Goal: Information Seeking & Learning: Find specific page/section

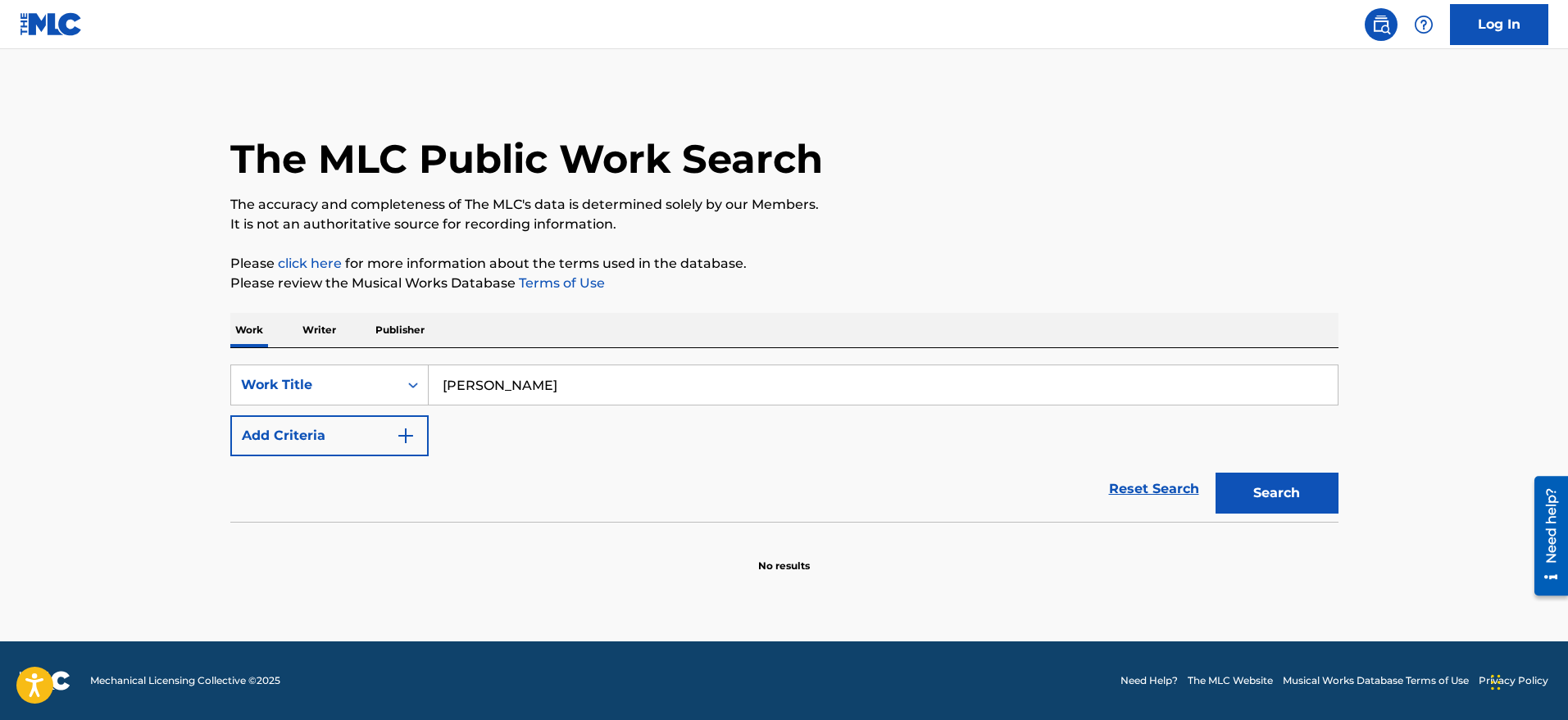
type input "[PERSON_NAME]"
click at [1216, 472] on button "Search" at bounding box center [1277, 492] width 123 height 41
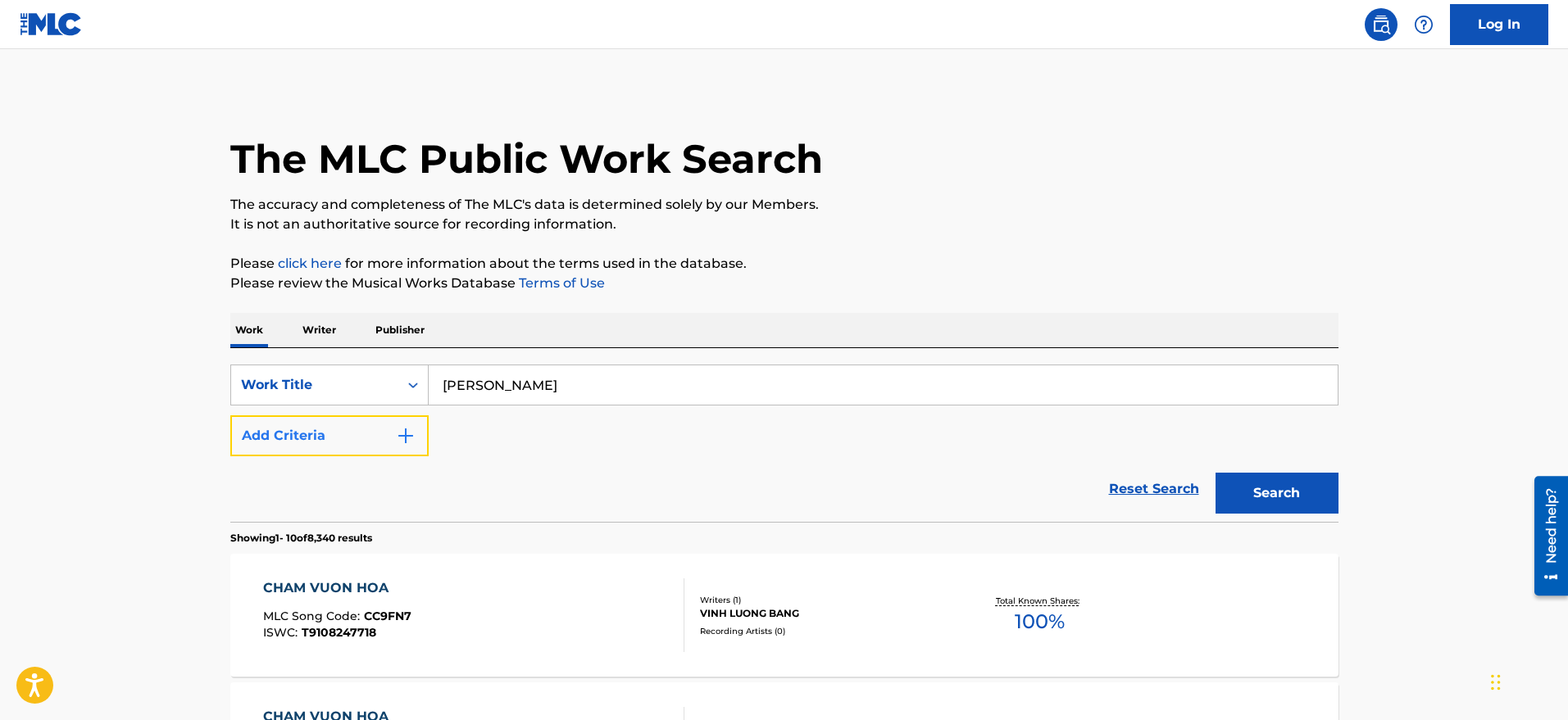
click at [367, 439] on button "Add Criteria" at bounding box center [330, 435] width 199 height 41
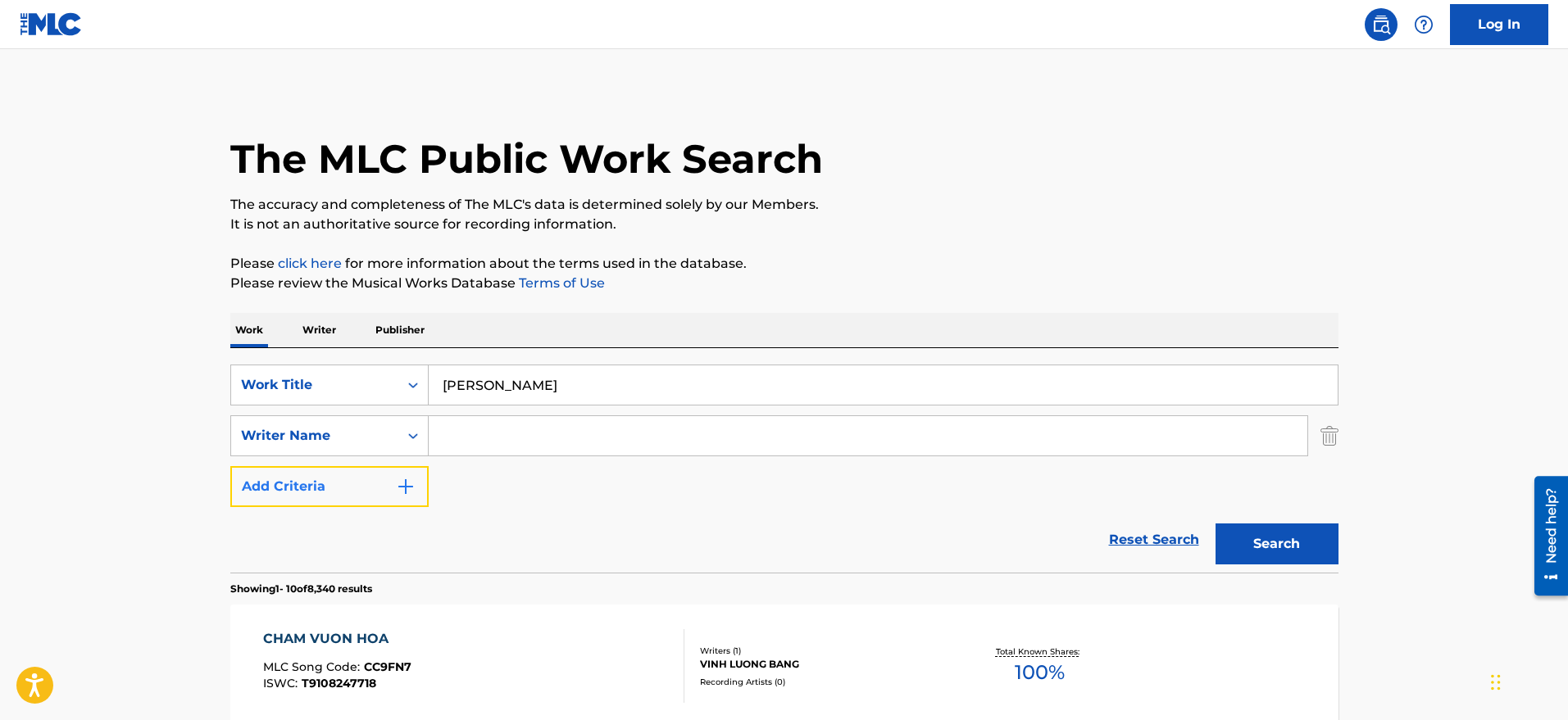
scroll to position [3, 0]
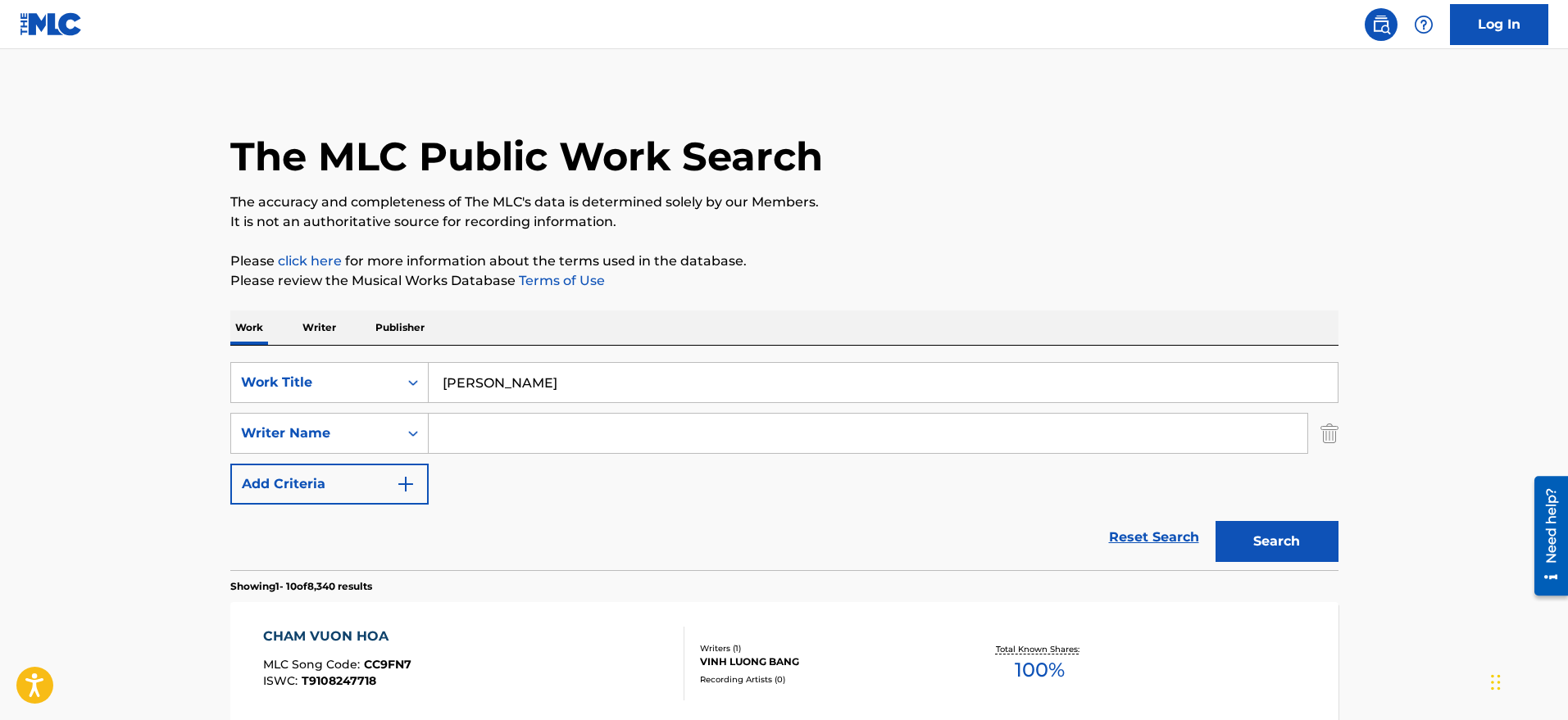
click at [509, 429] on input "Search Form" at bounding box center [868, 434] width 878 height 40
click at [1318, 532] on button "Search" at bounding box center [1277, 541] width 123 height 41
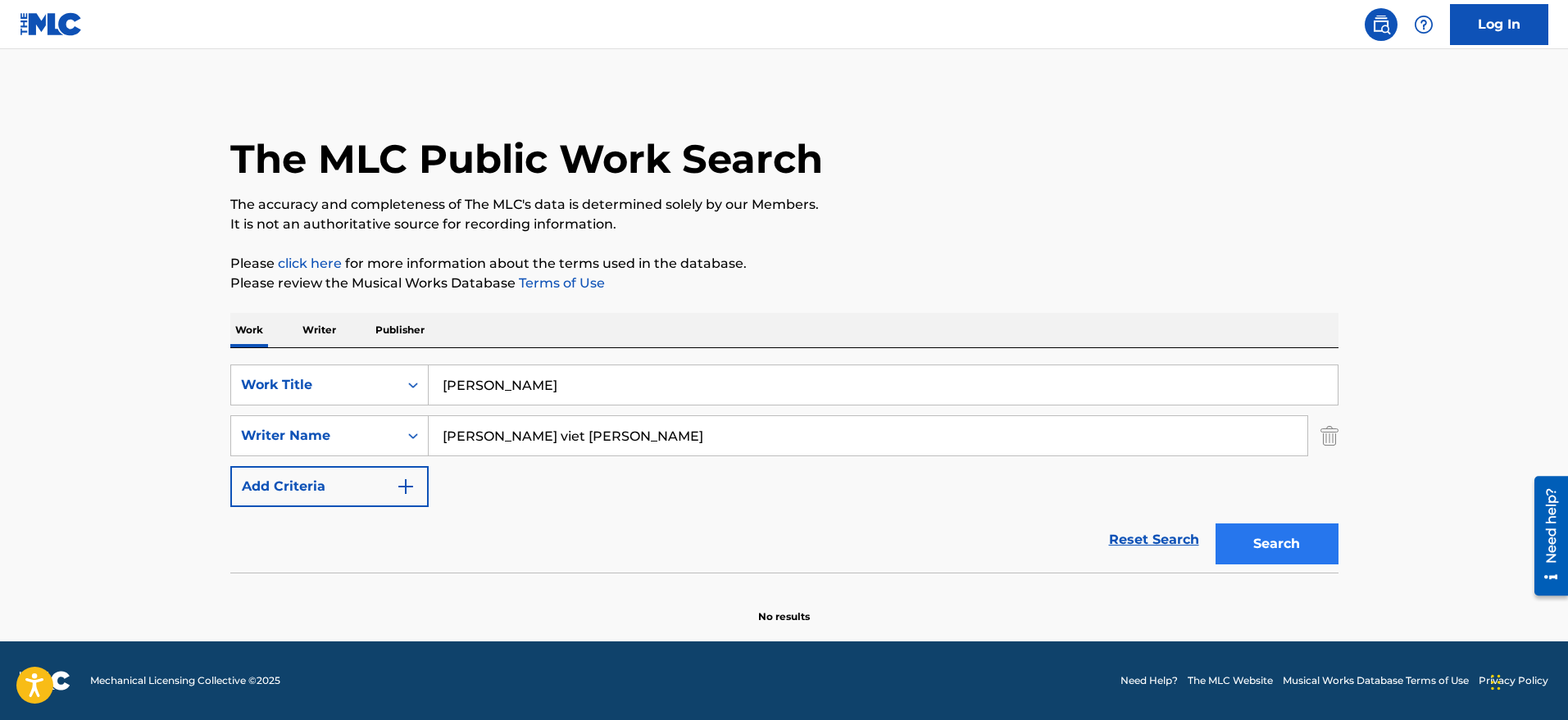
scroll to position [0, 0]
click at [1318, 532] on button "Search" at bounding box center [1277, 544] width 123 height 41
click at [535, 387] on input "[PERSON_NAME]" at bounding box center [883, 386] width 909 height 40
drag, startPoint x: 577, startPoint y: 436, endPoint x: 407, endPoint y: 426, distance: 170.3
click at [407, 426] on div "SearchWithCriteriae4936f82-b0dc-4312-9c9c-77280c9ac792 Writer Name [PERSON_NAME…" at bounding box center [784, 435] width 1108 height 41
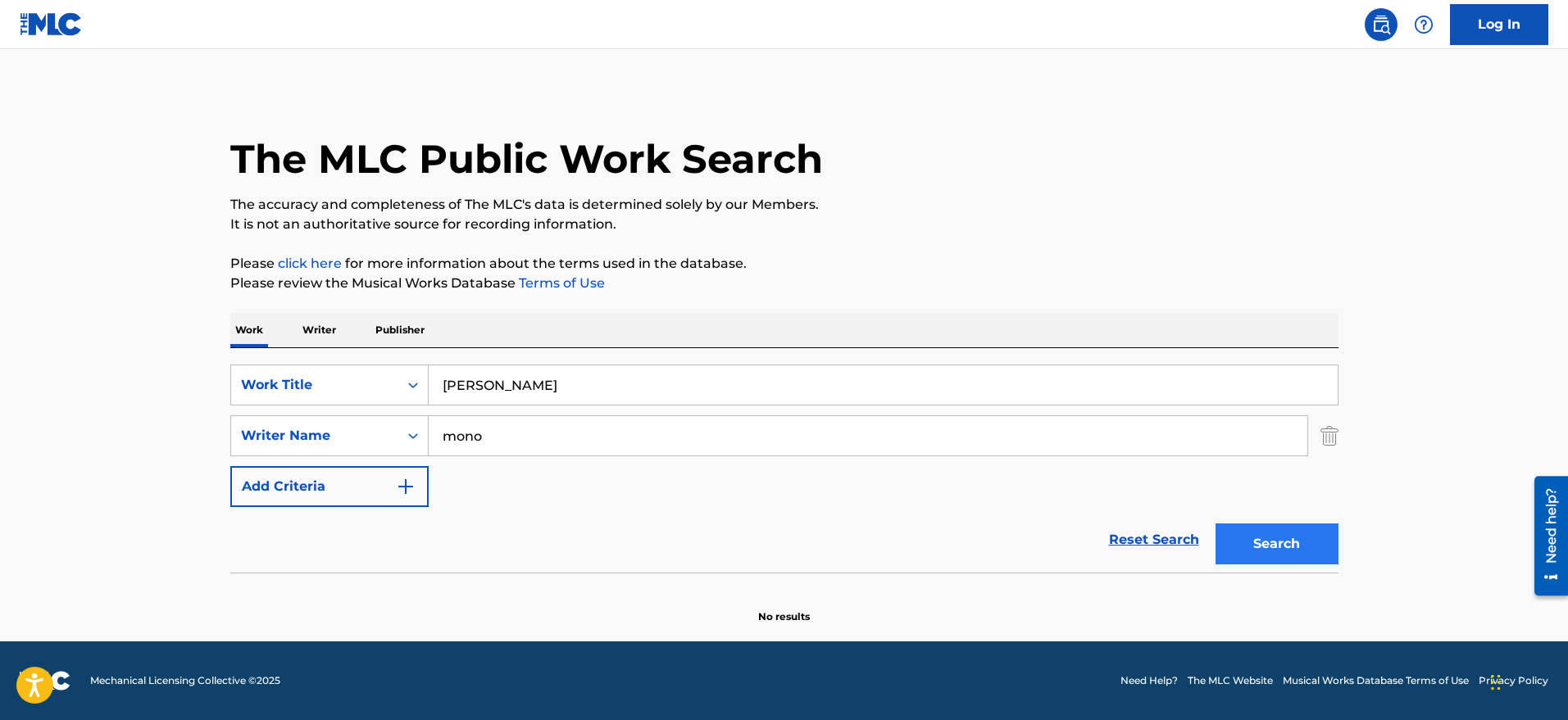
type input "mono"
click at [1285, 555] on button "Search" at bounding box center [1277, 544] width 123 height 41
